Goal: Task Accomplishment & Management: Manage account settings

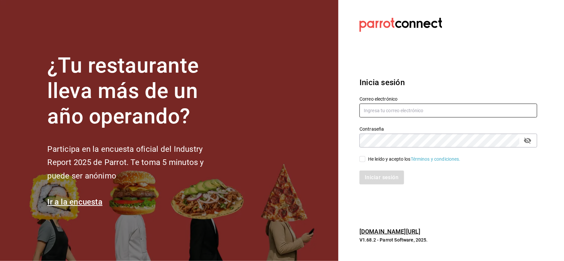
click at [392, 112] on input "text" at bounding box center [448, 111] width 178 height 14
click at [401, 110] on input "ANIMA.PV" at bounding box center [448, 111] width 178 height 14
type input "[EMAIL_ADDRESS][DOMAIN_NAME]"
click at [524, 139] on icon "passwordField" at bounding box center [527, 141] width 8 height 8
click at [385, 159] on div "He leído y acepto los Términos y condiciones." at bounding box center [414, 159] width 92 height 7
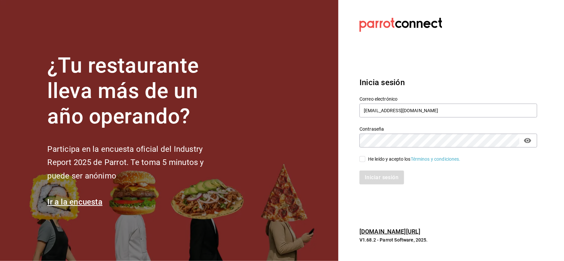
click at [365, 159] on input "He leído y acepto los Términos y condiciones." at bounding box center [362, 159] width 6 height 6
checkbox input "true"
click at [381, 171] on button "Iniciar sesión" at bounding box center [381, 178] width 45 height 14
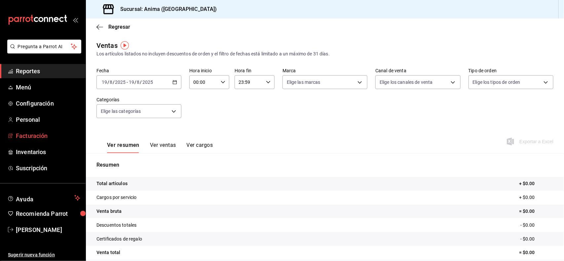
click at [30, 133] on span "Facturación" at bounding box center [48, 135] width 64 height 9
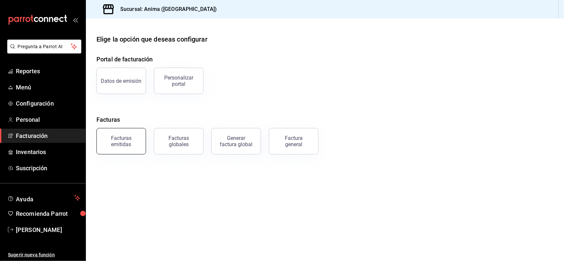
click at [131, 149] on button "Facturas emitidas" at bounding box center [121, 141] width 50 height 26
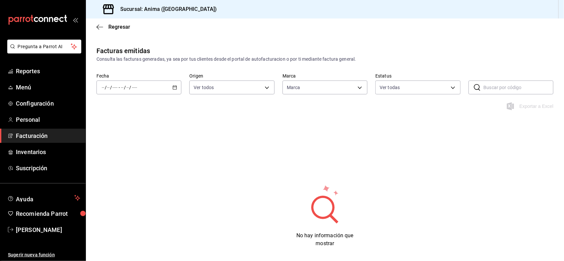
type input "a66376ae-ea22-4cd2-97e0-9ea16bf22336"
click at [164, 95] on div "Fecha / / - / / Origen Ver todos ORDER_INVOICE,GENERAL_INVOICE Marca Ver todas …" at bounding box center [325, 87] width 478 height 29
click at [158, 92] on div "/ / - / /" at bounding box center [138, 88] width 85 height 14
click at [137, 182] on span "Rango de fechas" at bounding box center [127, 181] width 51 height 7
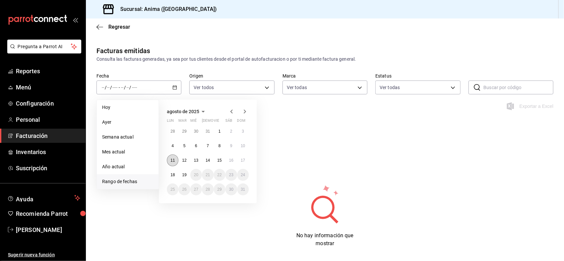
click at [173, 163] on button "11" at bounding box center [173, 161] width 12 height 12
click at [241, 161] on abbr "17" at bounding box center [243, 160] width 4 height 5
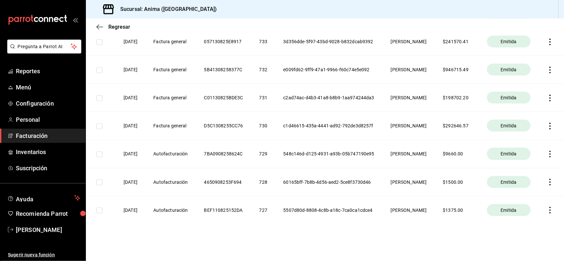
scroll to position [360, 0]
click at [546, 214] on icon "button" at bounding box center [549, 210] width 7 height 7
click at [523, 208] on div "Descargar PDF" at bounding box center [523, 206] width 32 height 5
click at [546, 186] on icon "button" at bounding box center [549, 182] width 7 height 7
click at [526, 178] on div "Descargar PDF" at bounding box center [523, 177] width 32 height 5
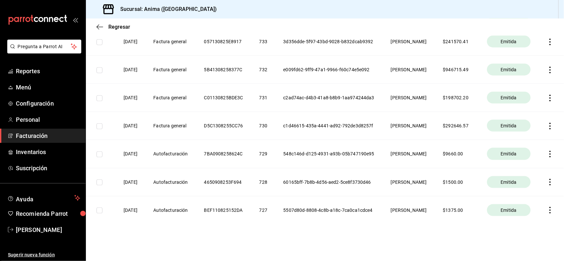
click at [546, 158] on icon "button" at bounding box center [549, 154] width 7 height 7
click at [521, 150] on div "Descargar PDF" at bounding box center [523, 147] width 32 height 5
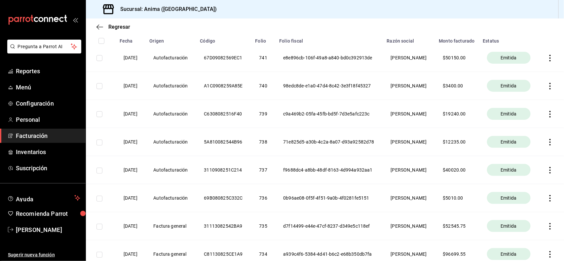
scroll to position [99, 0]
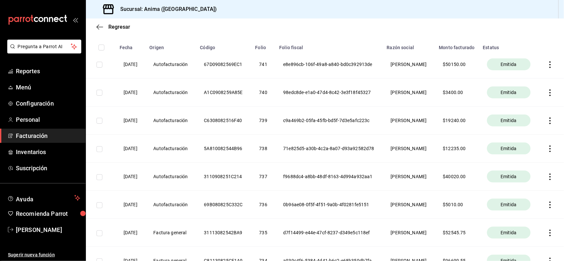
click at [546, 208] on icon "button" at bounding box center [549, 205] width 7 height 7
click at [522, 202] on div "Descargar PDF" at bounding box center [523, 201] width 32 height 5
click at [546, 180] on icon "button" at bounding box center [549, 177] width 7 height 7
click at [523, 173] on div "Descargar PDF" at bounding box center [523, 172] width 32 height 5
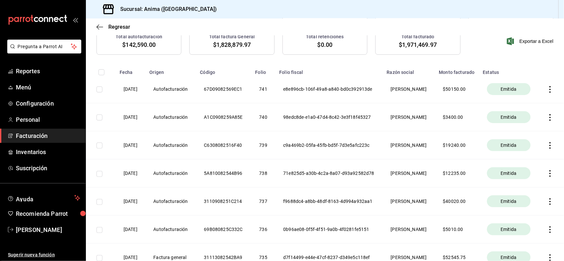
scroll to position [52, 0]
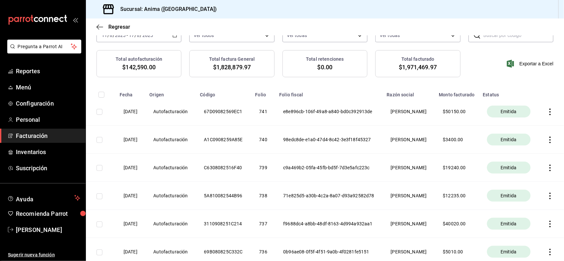
click at [546, 199] on icon "button" at bounding box center [549, 196] width 7 height 7
click at [523, 188] on div "Descargar PDF" at bounding box center [523, 190] width 32 height 5
click at [546, 171] on icon "button" at bounding box center [549, 168] width 7 height 7
click at [527, 159] on div "Descargar PDF" at bounding box center [523, 160] width 32 height 5
click at [546, 143] on icon "button" at bounding box center [549, 140] width 7 height 7
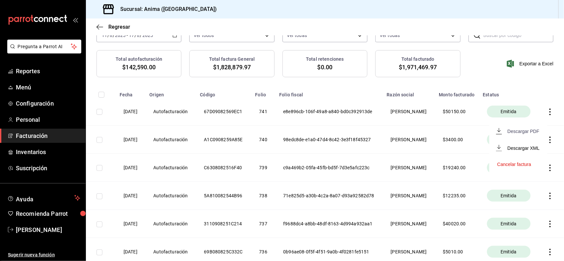
click at [519, 132] on div "Descargar PDF" at bounding box center [523, 131] width 32 height 5
click at [549, 115] on icon "button" at bounding box center [549, 112] width 1 height 7
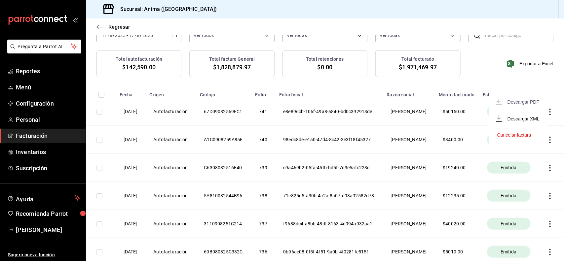
click at [525, 102] on div "Descargar PDF" at bounding box center [523, 101] width 32 height 5
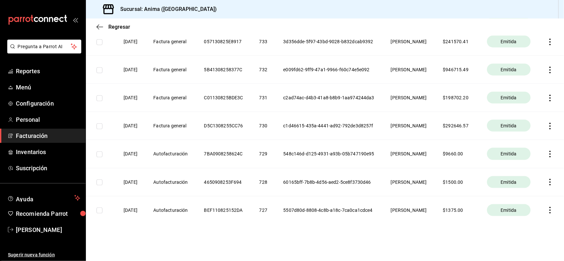
scroll to position [373, 0]
click at [546, 179] on icon "button" at bounding box center [549, 182] width 7 height 7
click at [541, 177] on li "Descargar XML" at bounding box center [518, 181] width 58 height 17
click at [549, 183] on icon "button" at bounding box center [549, 182] width 1 height 7
click at [529, 169] on li "Descargar PDF" at bounding box center [518, 164] width 58 height 17
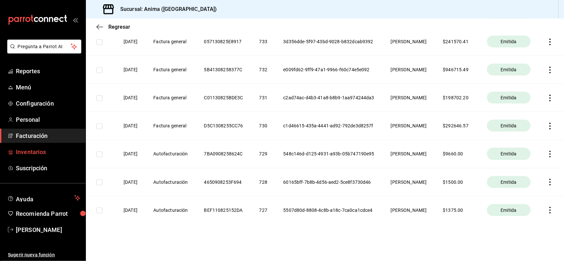
click at [47, 154] on span "Inventarios" at bounding box center [48, 152] width 64 height 9
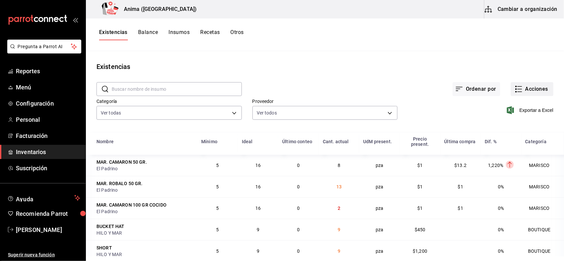
click at [515, 87] on icon "button" at bounding box center [518, 89] width 8 height 8
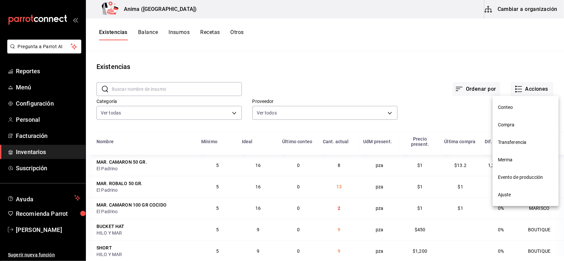
click at [500, 122] on span "Compra" at bounding box center [525, 125] width 55 height 7
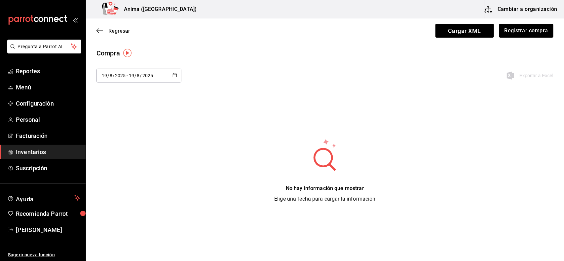
click at [103, 77] on input "19" at bounding box center [104, 75] width 6 height 5
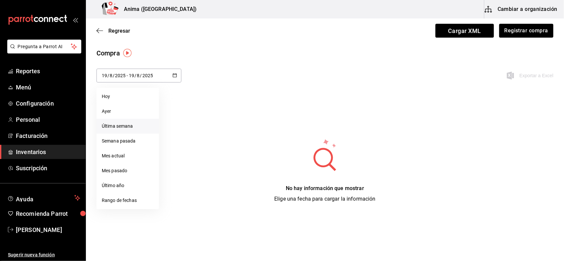
click at [117, 122] on li "Última semana" at bounding box center [127, 126] width 62 height 15
type input "2025-08-17"
type input "17"
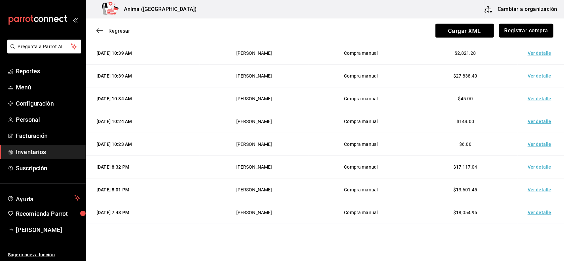
scroll to position [595, 0]
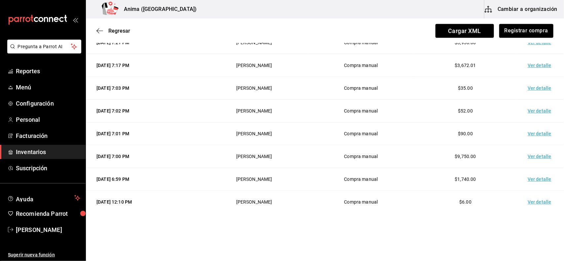
click at [537, 156] on td "Ver detalle" at bounding box center [540, 156] width 46 height 23
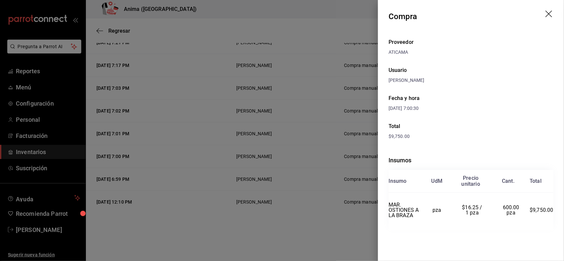
click at [279, 135] on div at bounding box center [282, 130] width 564 height 261
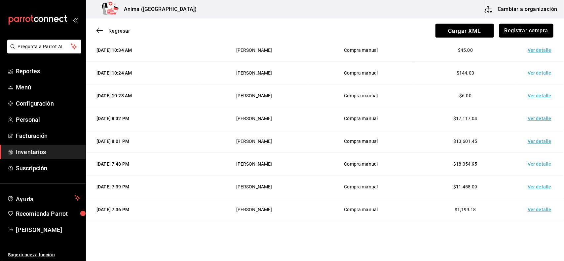
scroll to position [364, 0]
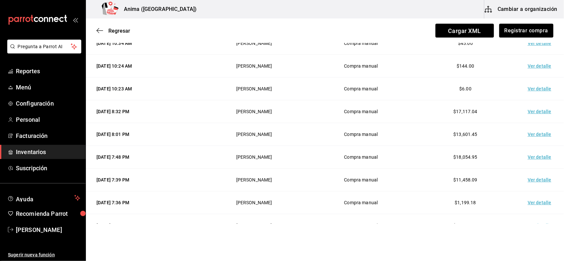
click at [526, 126] on td "Ver detalle" at bounding box center [540, 134] width 46 height 23
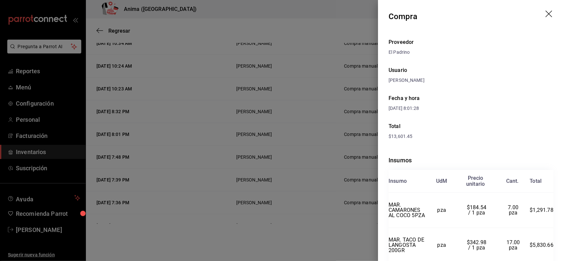
click at [364, 137] on div at bounding box center [282, 130] width 564 height 261
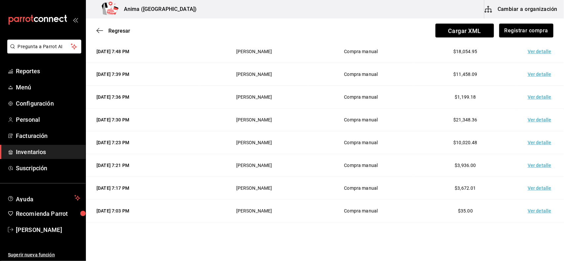
scroll to position [484, 0]
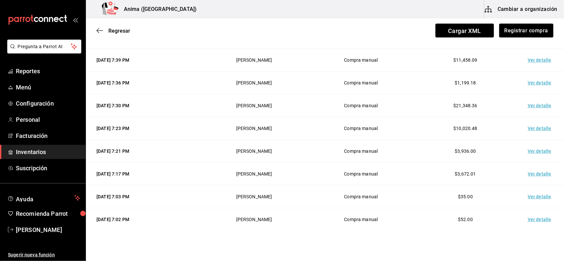
click at [535, 129] on td "Ver detalle" at bounding box center [540, 128] width 46 height 23
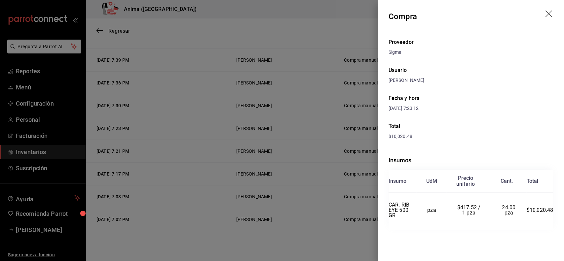
click at [252, 22] on div at bounding box center [282, 130] width 564 height 261
